Goal: Task Accomplishment & Management: Manage account settings

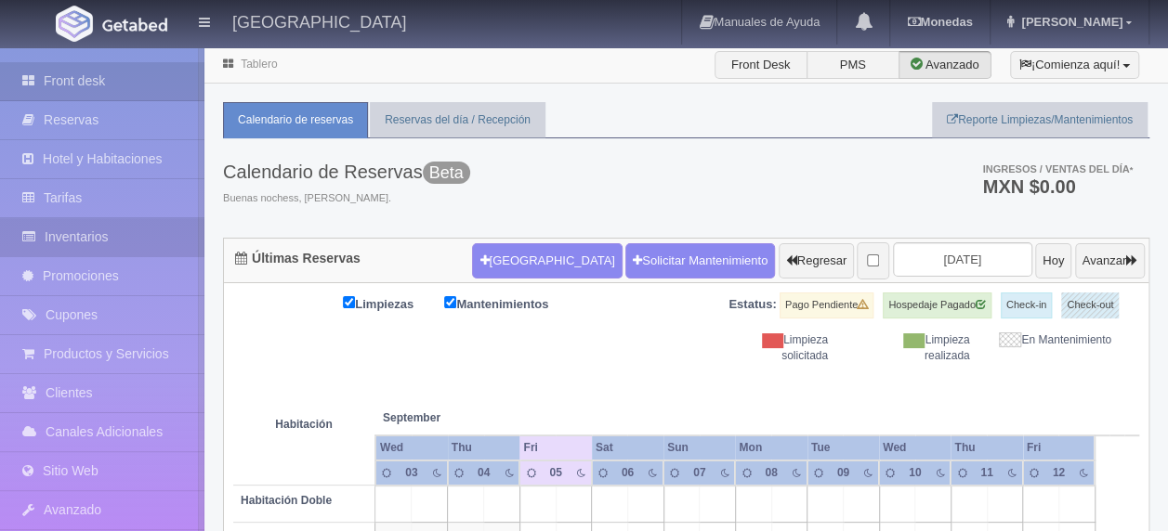
click at [147, 241] on link "Inventarios" at bounding box center [102, 237] width 204 height 38
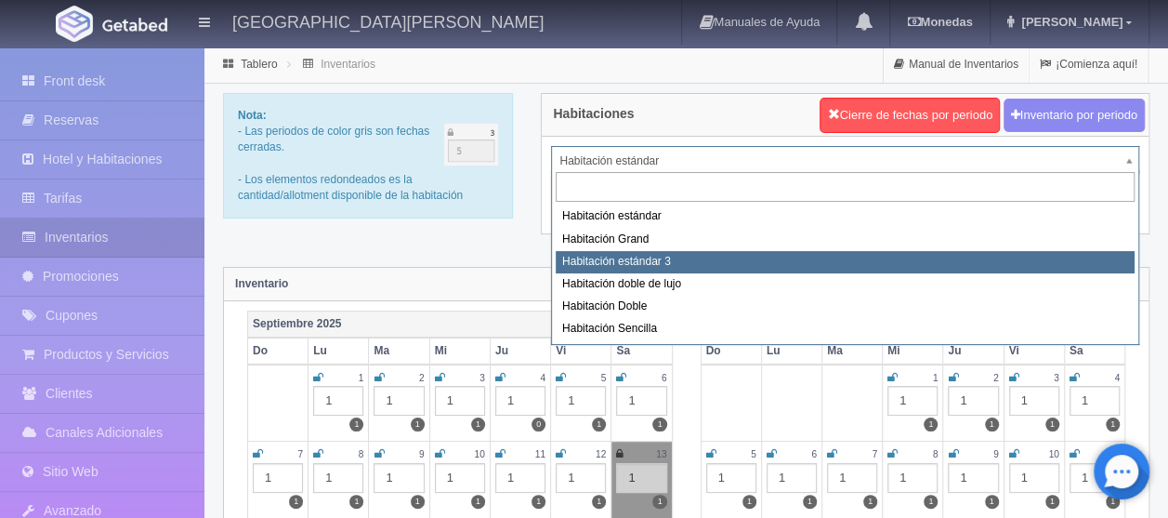
select select "2219"
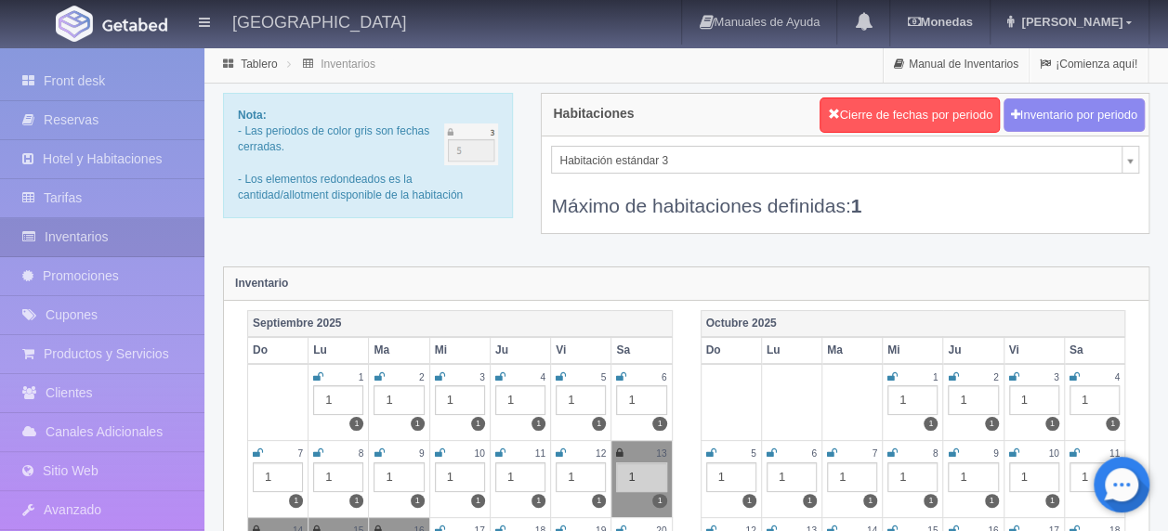
click at [622, 372] on icon at bounding box center [621, 377] width 10 height 11
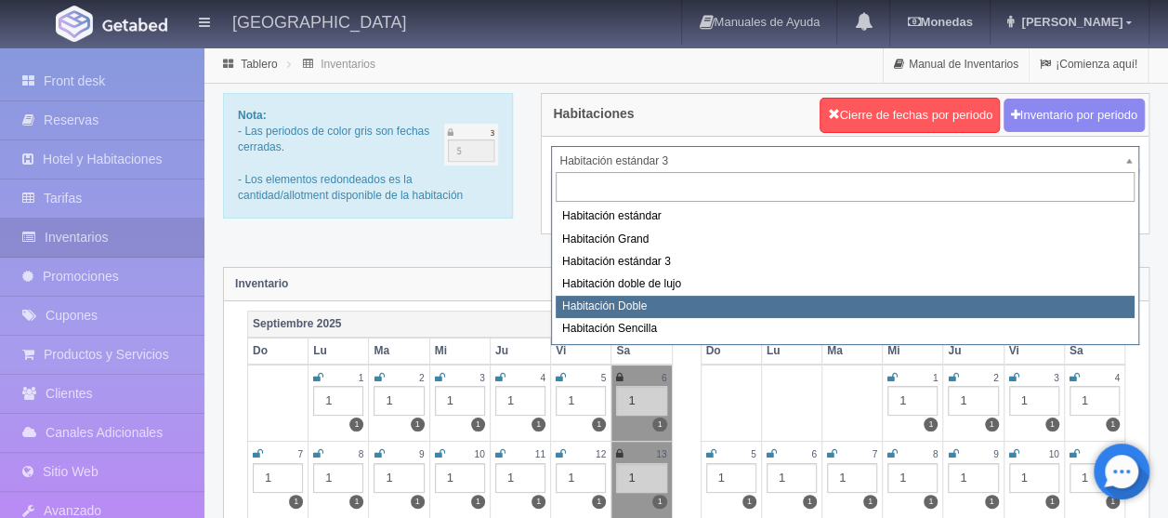
select select "2221"
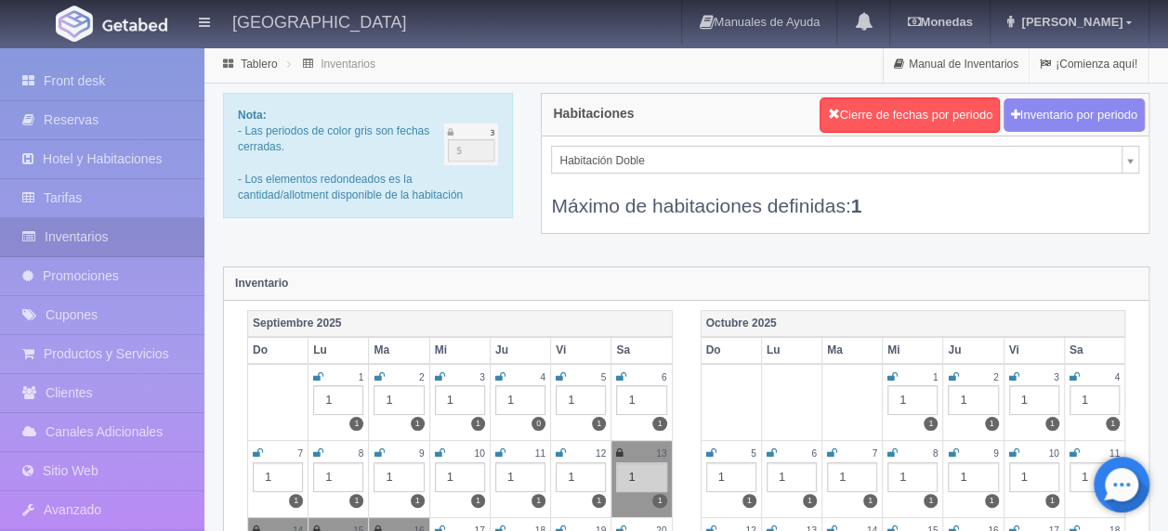
click at [624, 372] on icon at bounding box center [621, 377] width 10 height 11
click at [253, 448] on icon at bounding box center [258, 453] width 10 height 11
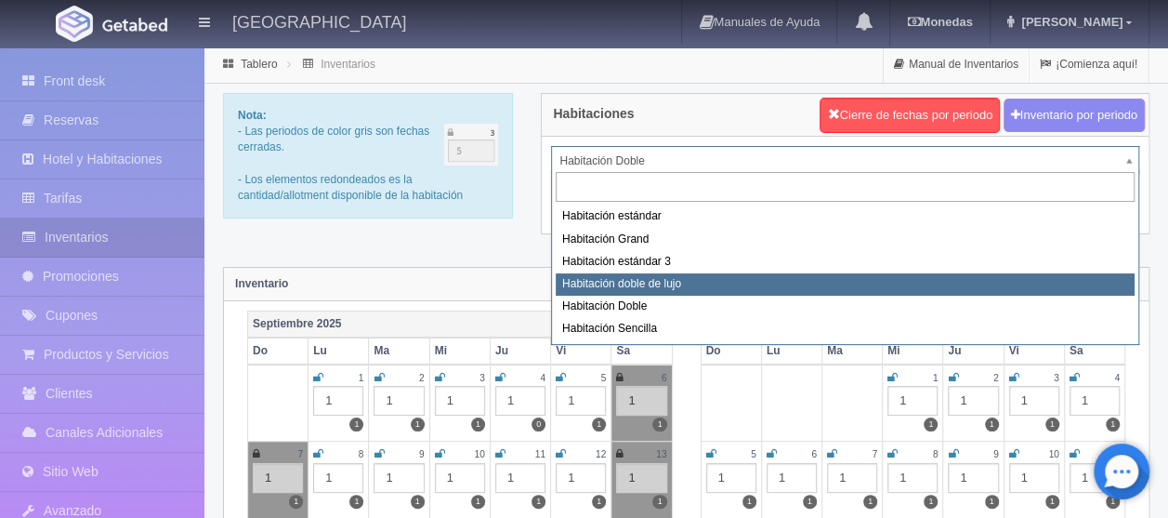
select select "2220"
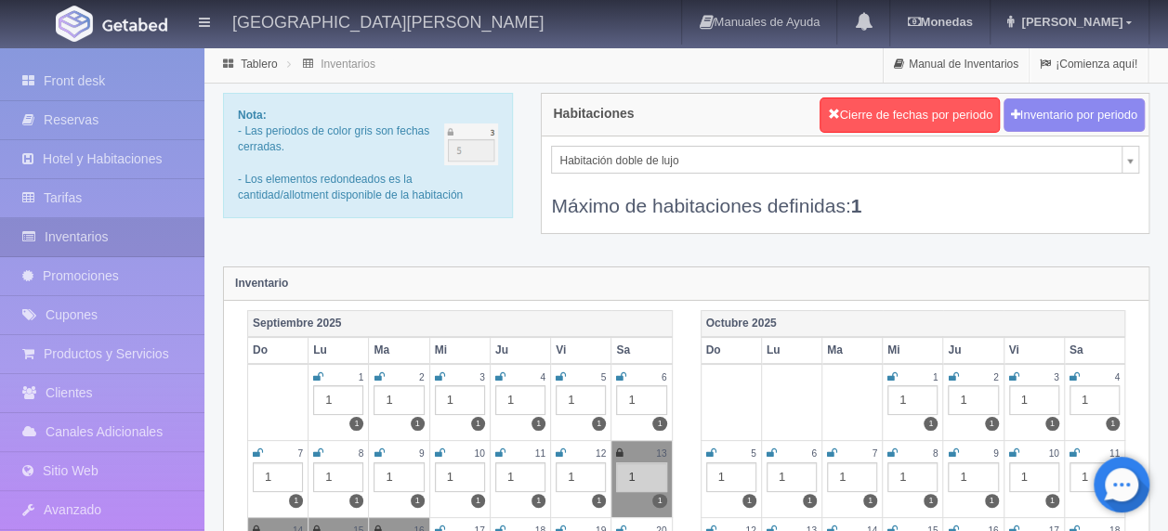
click at [253, 448] on icon at bounding box center [258, 453] width 10 height 11
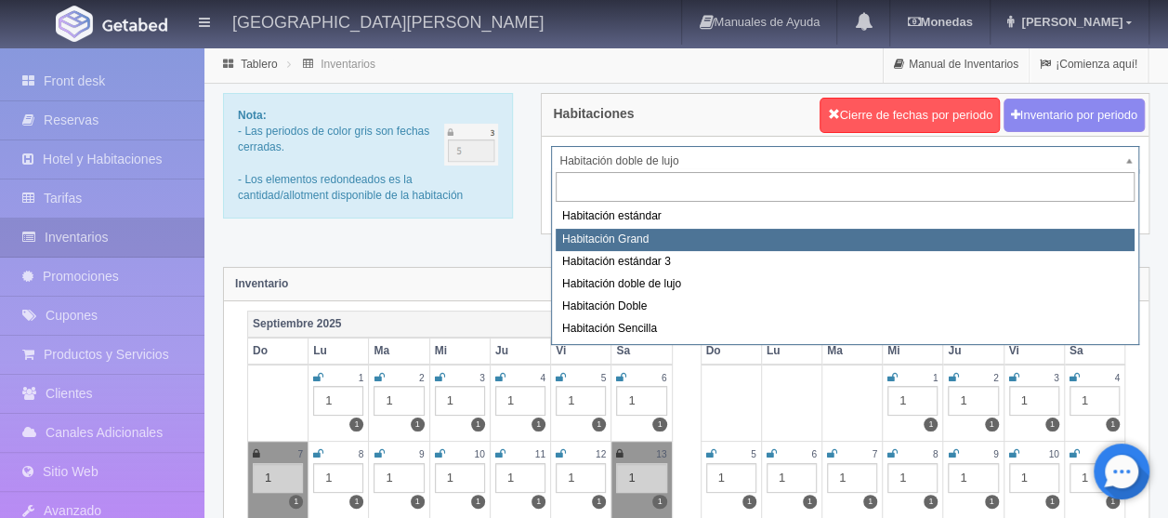
select select "2218"
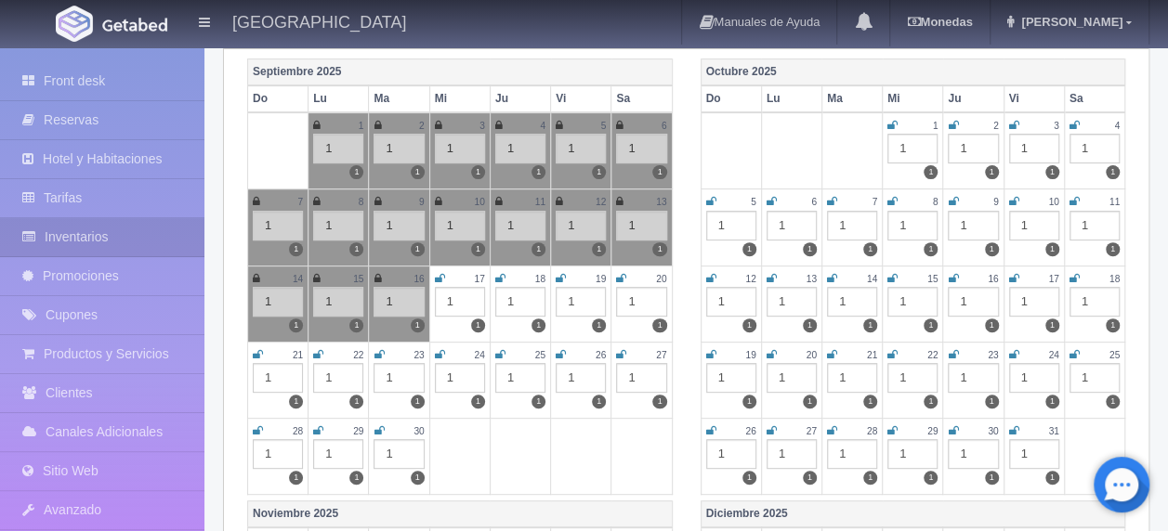
scroll to position [279, 0]
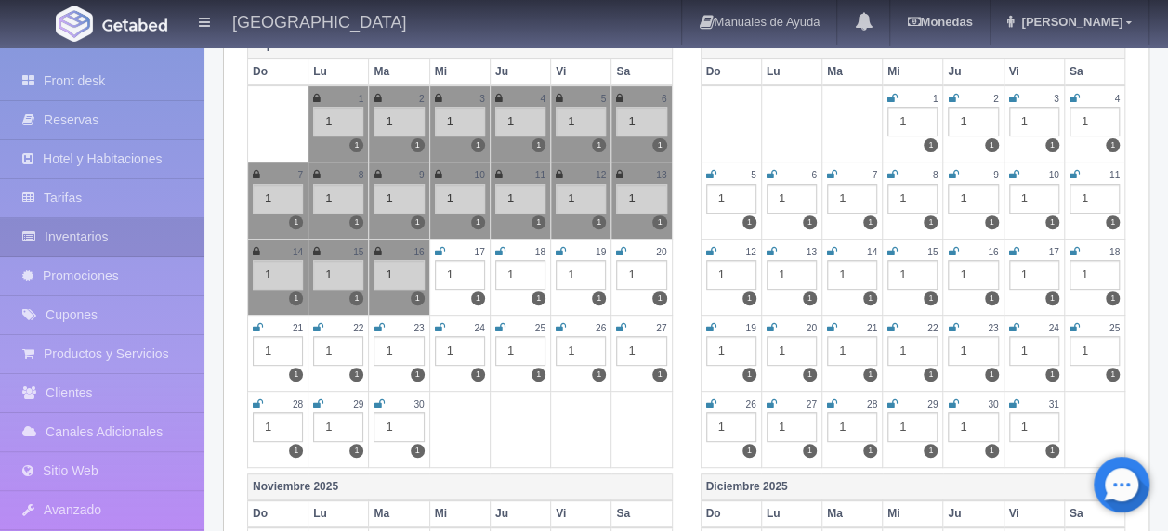
click at [439, 246] on icon at bounding box center [440, 251] width 10 height 11
click at [502, 247] on icon at bounding box center [500, 251] width 10 height 11
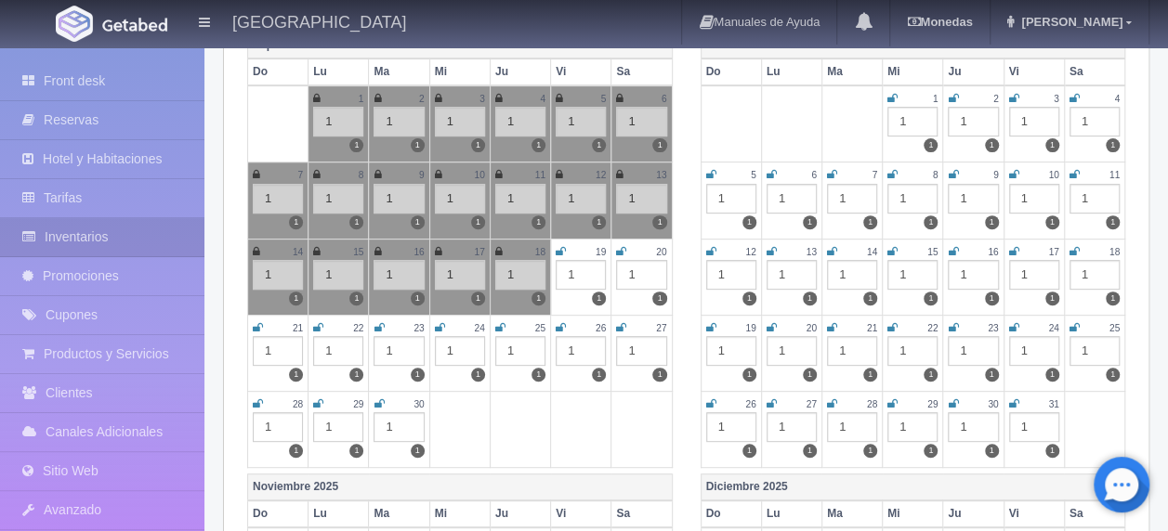
click at [557, 246] on icon at bounding box center [561, 251] width 10 height 11
click at [617, 246] on icon at bounding box center [621, 251] width 10 height 11
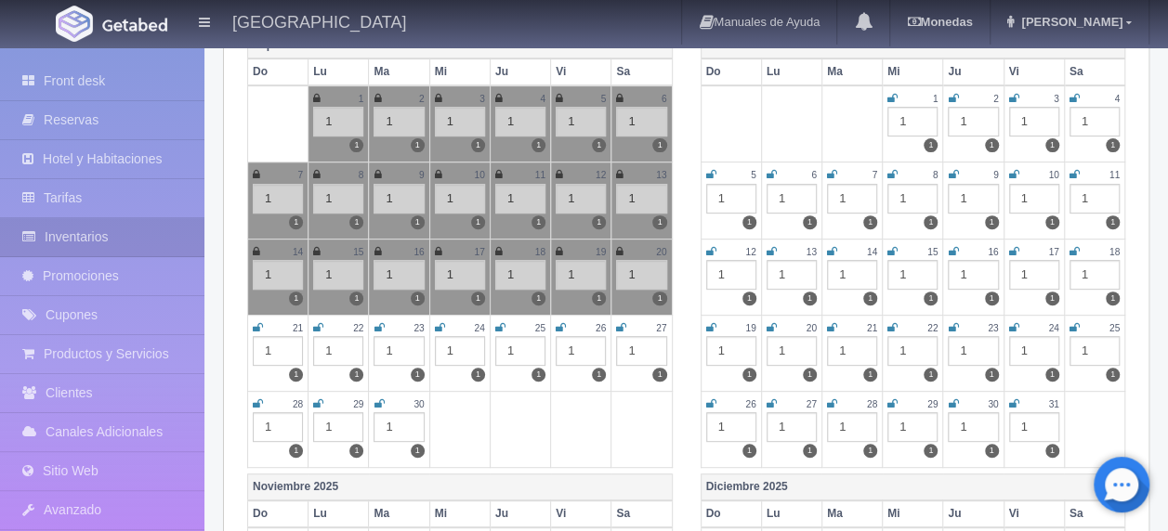
click at [256, 323] on icon at bounding box center [258, 327] width 10 height 11
click at [317, 323] on icon at bounding box center [318, 327] width 10 height 11
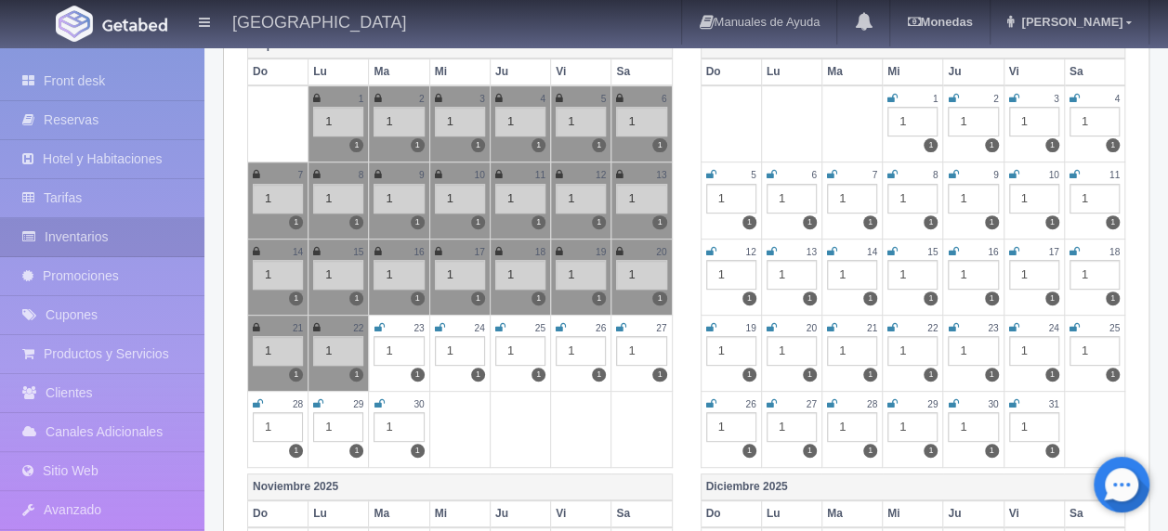
click at [370, 321] on td "23 1 1" at bounding box center [399, 353] width 60 height 76
click at [381, 322] on icon at bounding box center [378, 327] width 10 height 11
click at [455, 323] on div "24" at bounding box center [460, 329] width 50 height 16
click at [440, 325] on icon at bounding box center [440, 327] width 10 height 11
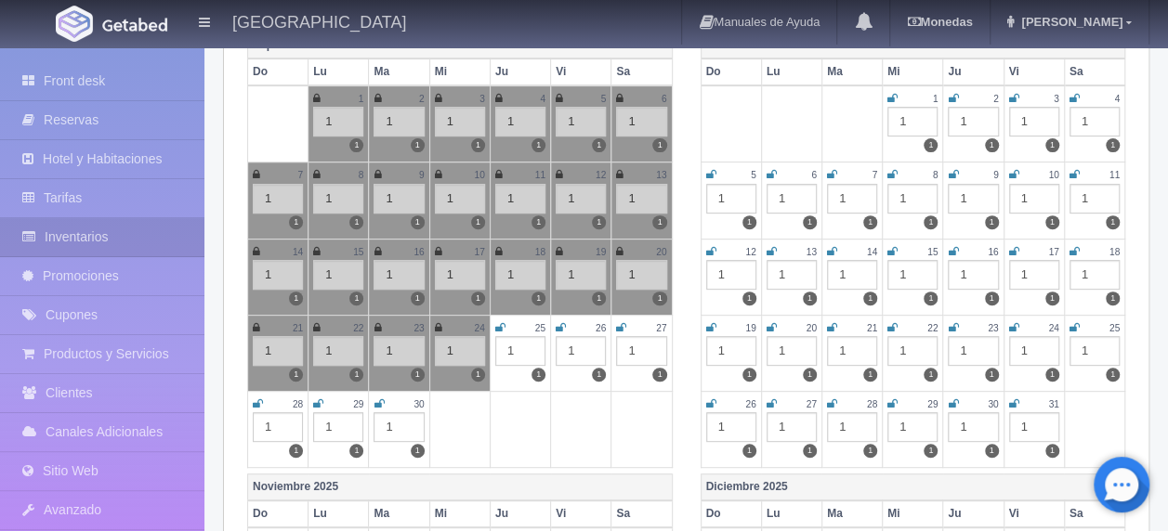
click at [501, 323] on icon at bounding box center [500, 327] width 10 height 11
click at [557, 323] on icon at bounding box center [561, 327] width 10 height 11
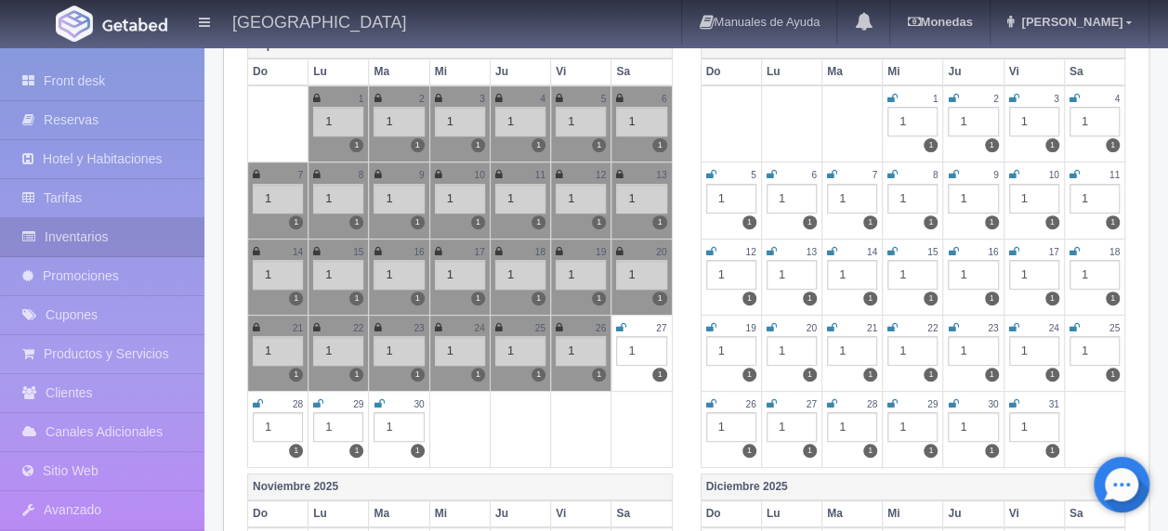
click at [619, 322] on icon at bounding box center [621, 327] width 10 height 11
click at [259, 399] on icon at bounding box center [258, 404] width 10 height 11
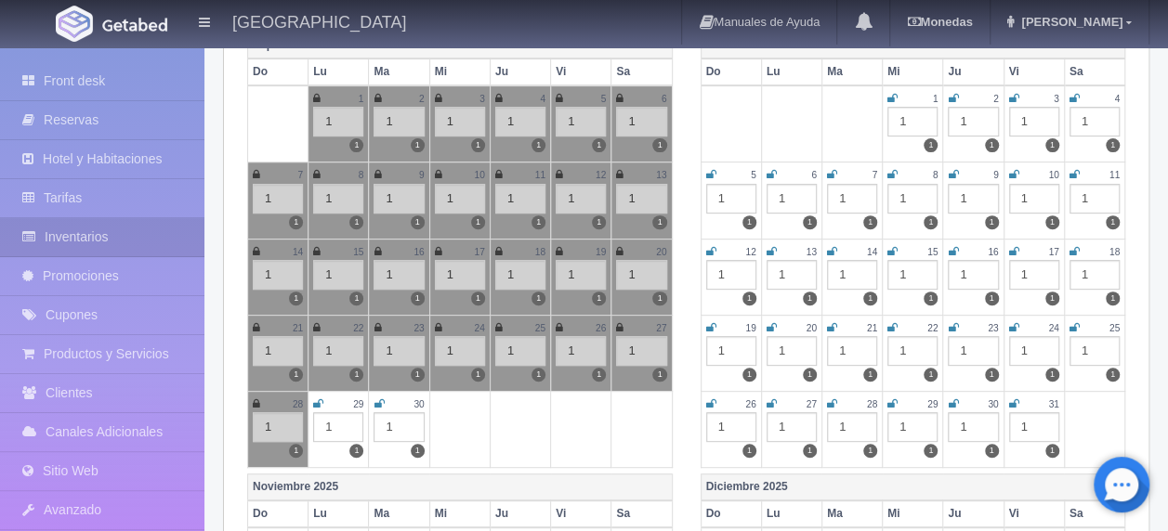
click at [321, 399] on icon at bounding box center [318, 404] width 10 height 11
click at [381, 399] on icon at bounding box center [378, 404] width 10 height 11
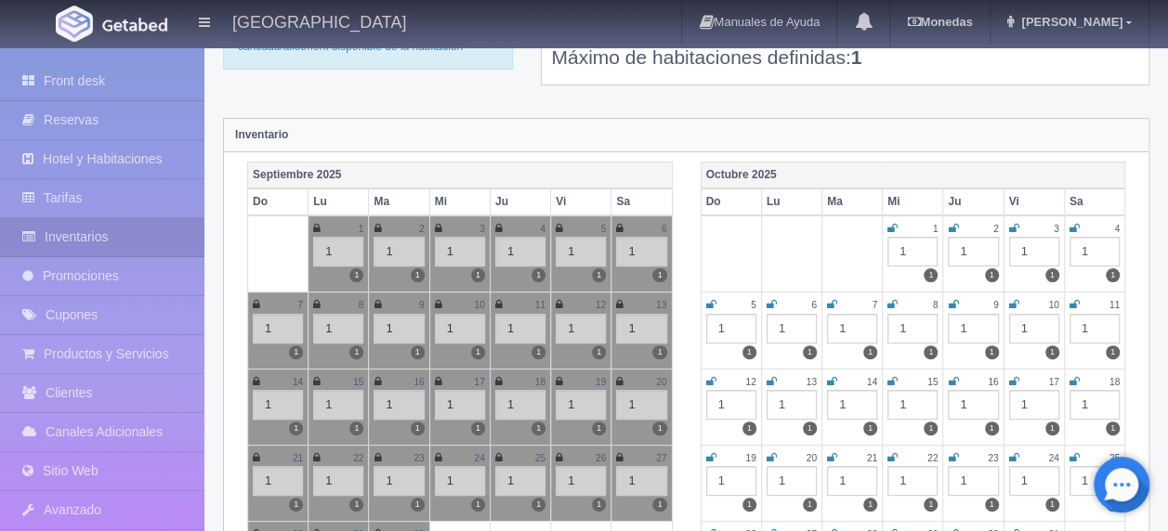
scroll to position [0, 0]
